Goal: Task Accomplishment & Management: Complete application form

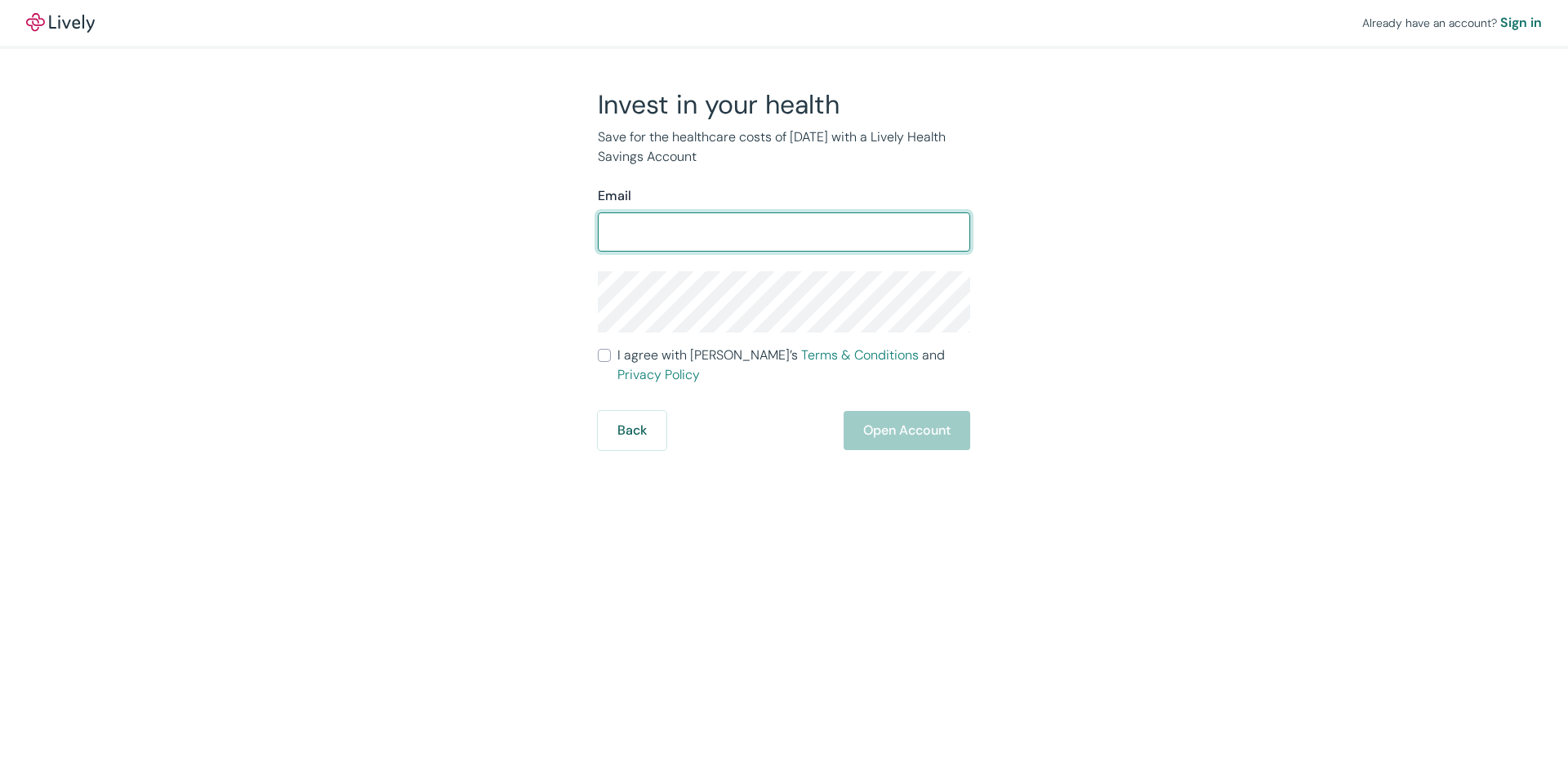
click at [795, 237] on input "Email" at bounding box center [784, 232] width 372 height 33
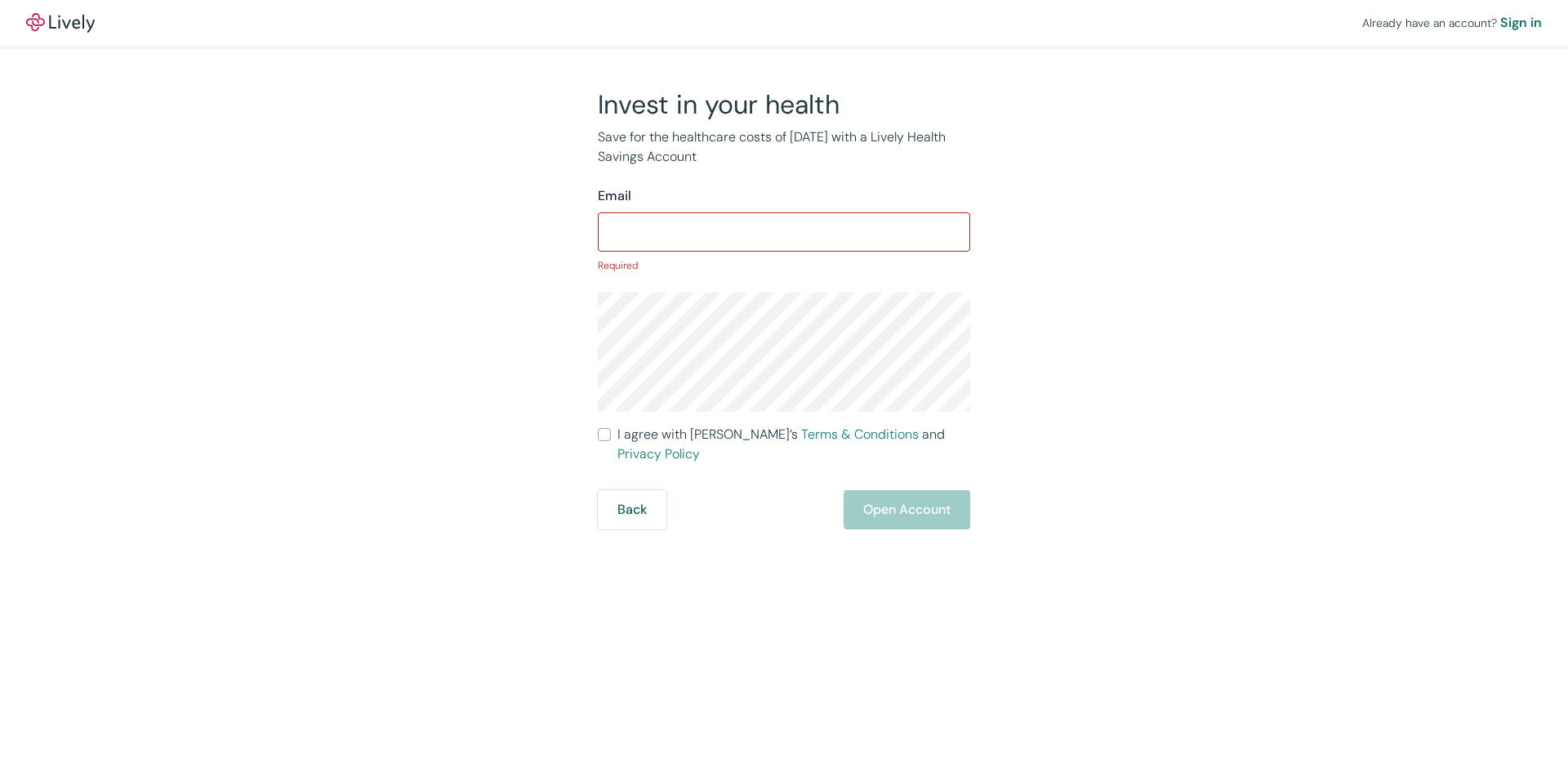
click at [718, 234] on input "Email" at bounding box center [784, 232] width 372 height 33
click at [826, 215] on input "Email" at bounding box center [784, 232] width 372 height 33
paste input "e09dcbd833"
type input "e"
type input "G"
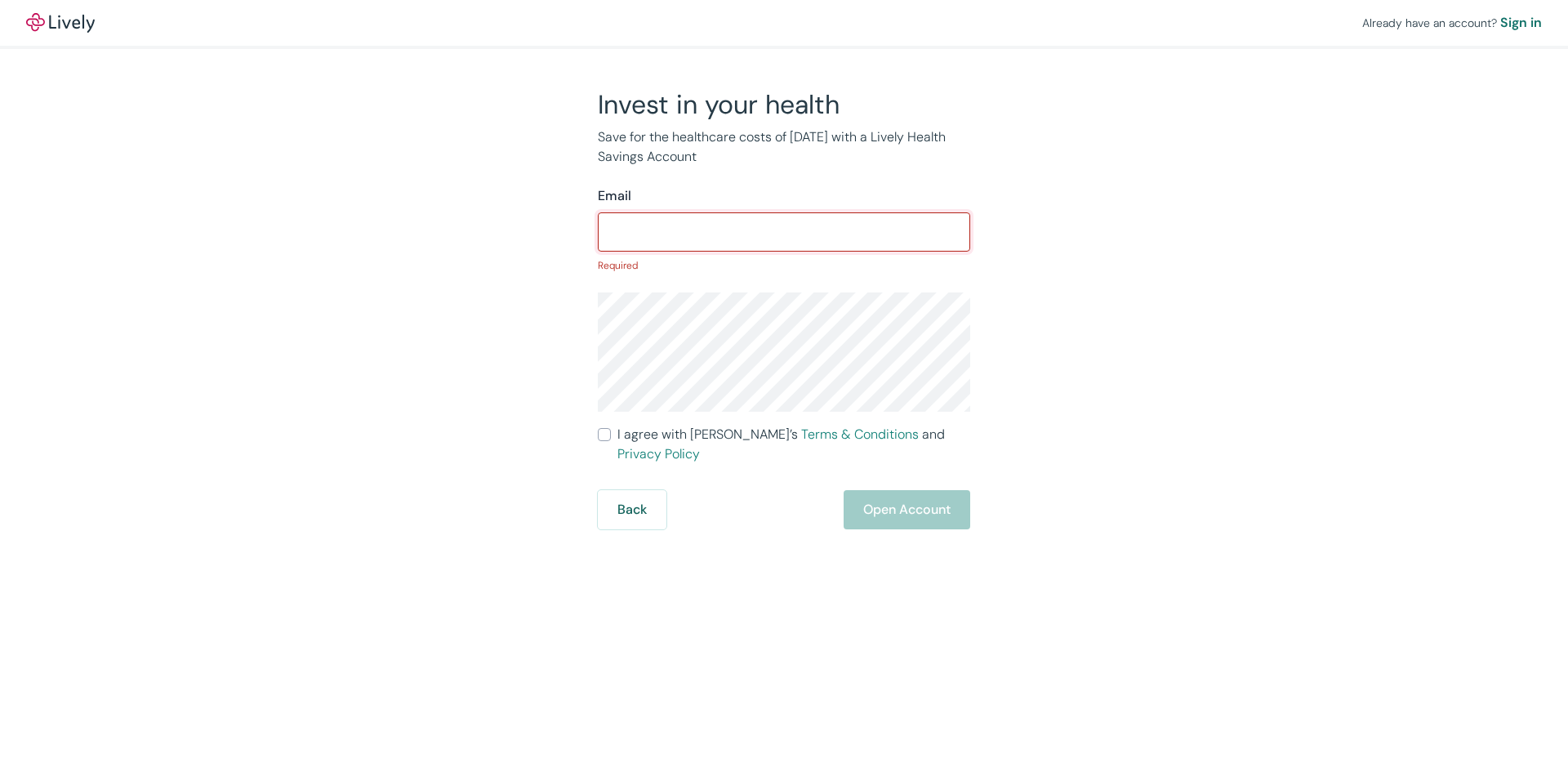
type input "E"
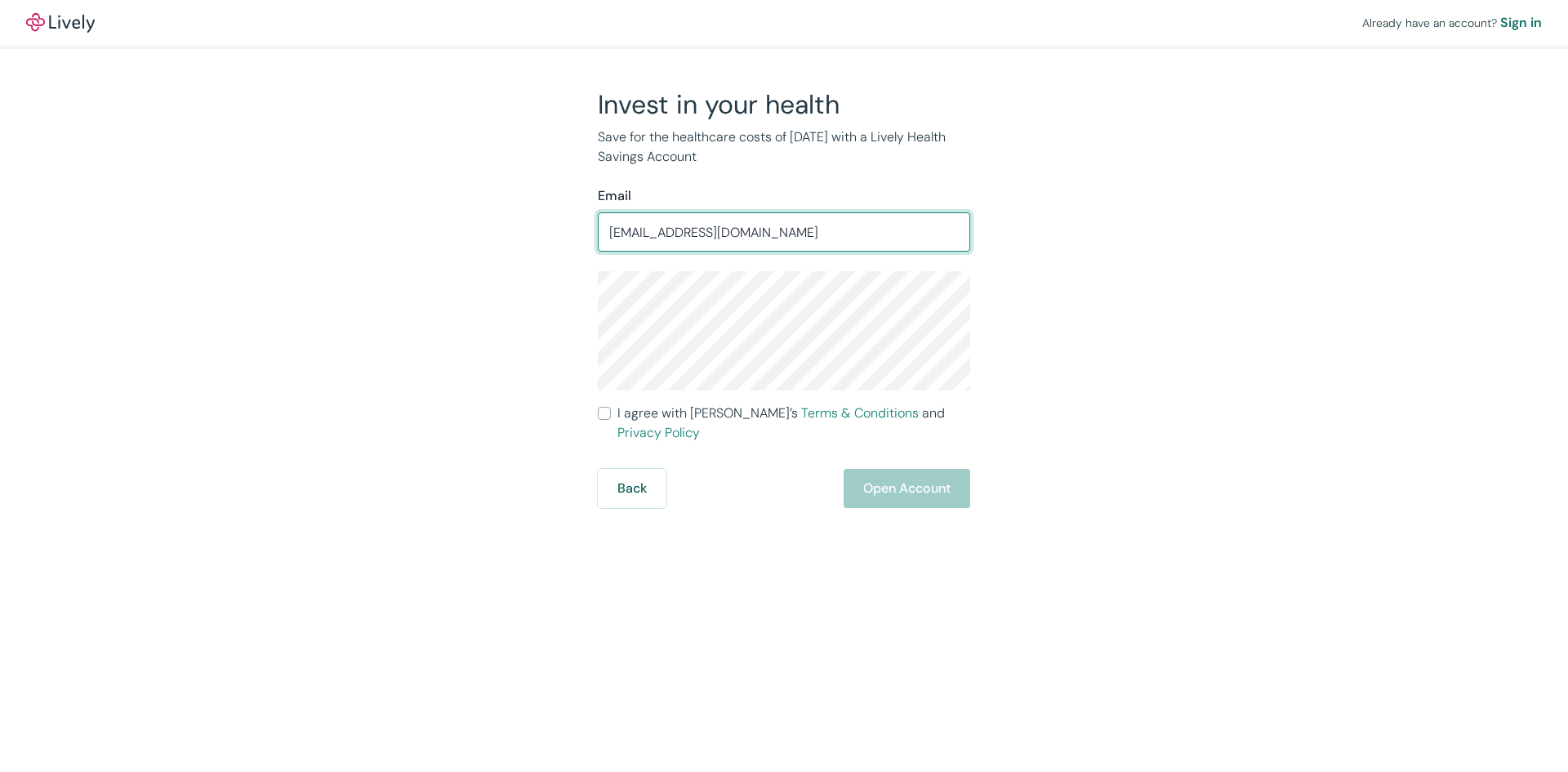
type input "[EMAIL_ADDRESS][DOMAIN_NAME]"
click at [750, 607] on div "Already have an account? Sign in Invest in your health Save for the healthcare …" at bounding box center [784, 386] width 1568 height 772
click at [903, 469] on div "Back Open Account" at bounding box center [784, 488] width 372 height 39
click at [643, 421] on span "I agree with Lively’s Terms & Conditions and Privacy Policy" at bounding box center [794, 423] width 353 height 39
click at [610, 420] on input "I agree with Lively’s Terms & Conditions and Privacy Policy" at bounding box center [604, 414] width 13 height 13
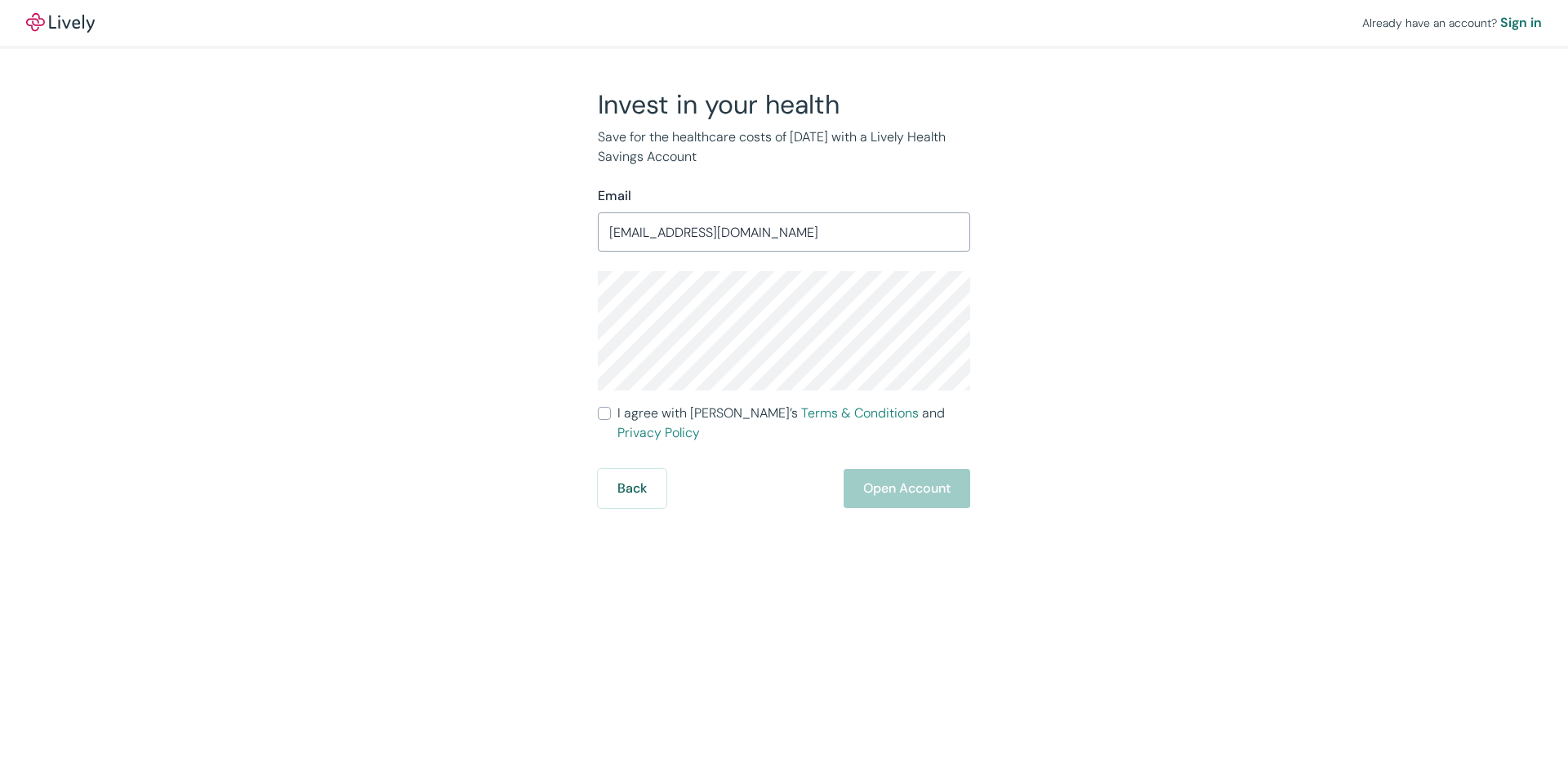
checkbox input "true"
click at [970, 469] on button "Open Account" at bounding box center [906, 488] width 126 height 39
